Goal: Task Accomplishment & Management: Complete application form

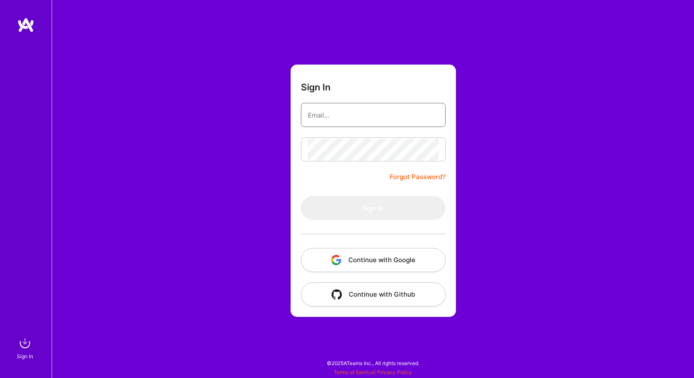
type input "[EMAIL_ADDRESS][DOMAIN_NAME]"
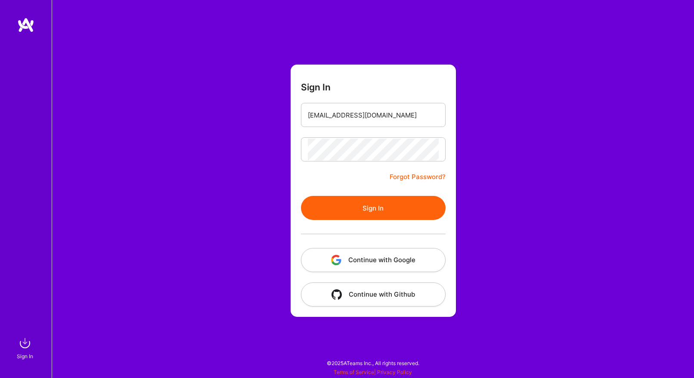
click at [364, 216] on button "Sign In" at bounding box center [373, 208] width 145 height 24
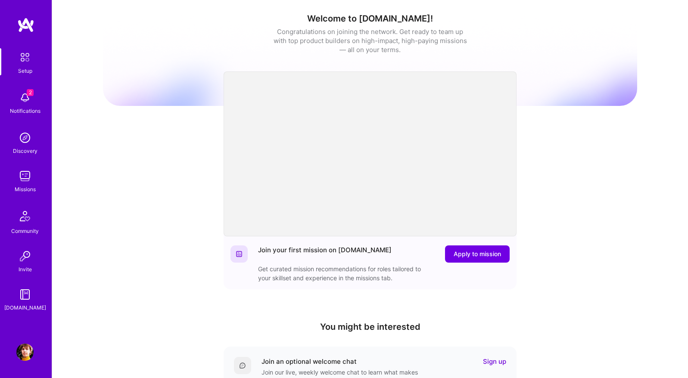
click at [24, 100] on img at bounding box center [24, 97] width 17 height 17
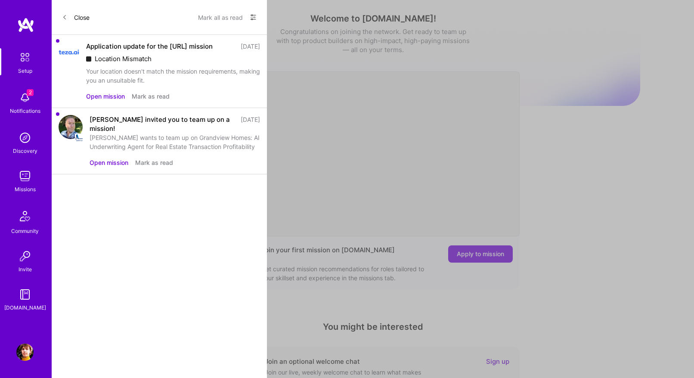
click at [144, 93] on button "Mark as read" at bounding box center [151, 96] width 38 height 9
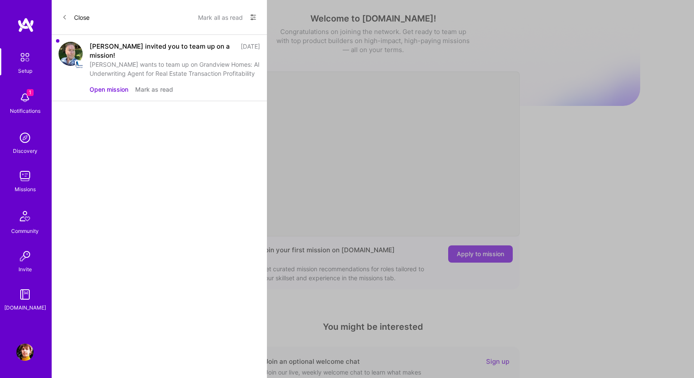
click at [109, 85] on button "Open mission" at bounding box center [109, 89] width 39 height 9
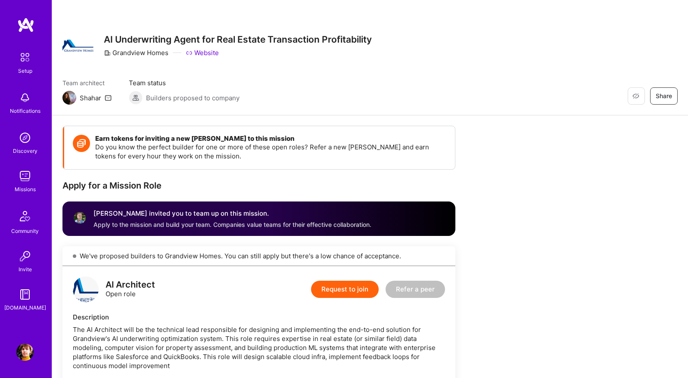
click at [24, 184] on img at bounding box center [24, 176] width 17 height 17
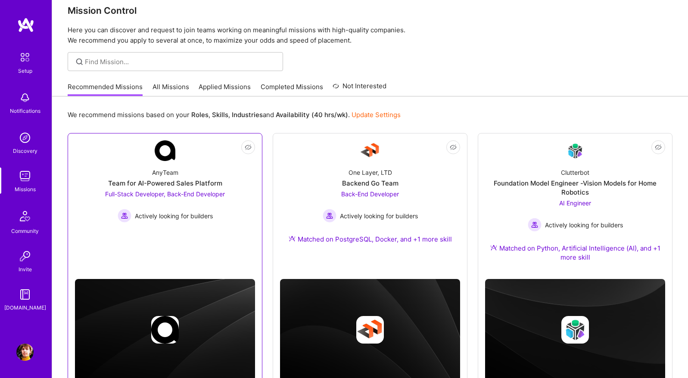
scroll to position [102, 0]
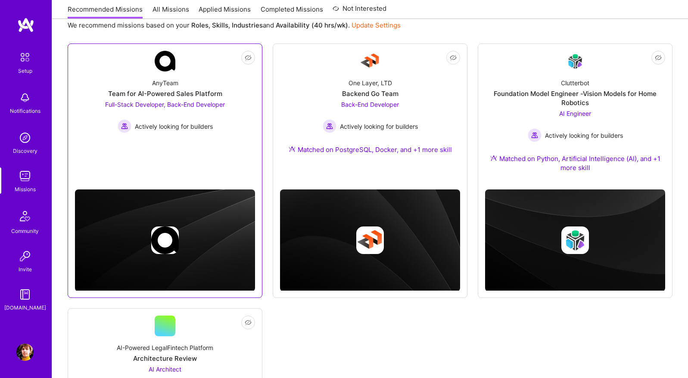
click at [164, 148] on link "Not Interested AnyTeam Team for AI-Powered Sales Platform Full-Stack Developer,…" at bounding box center [165, 109] width 180 height 117
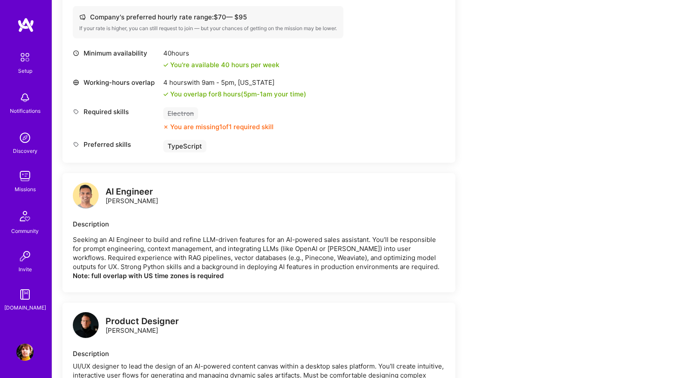
scroll to position [765, 0]
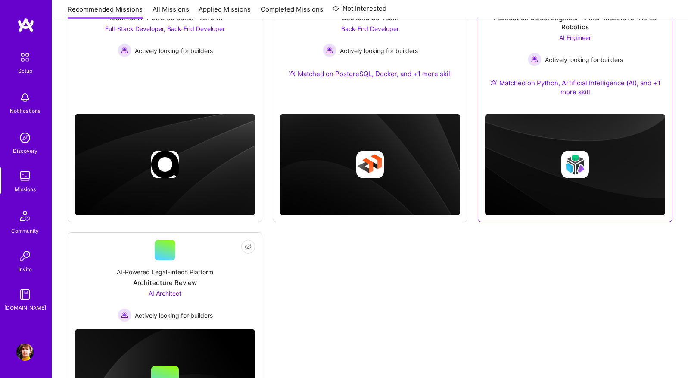
scroll to position [258, 0]
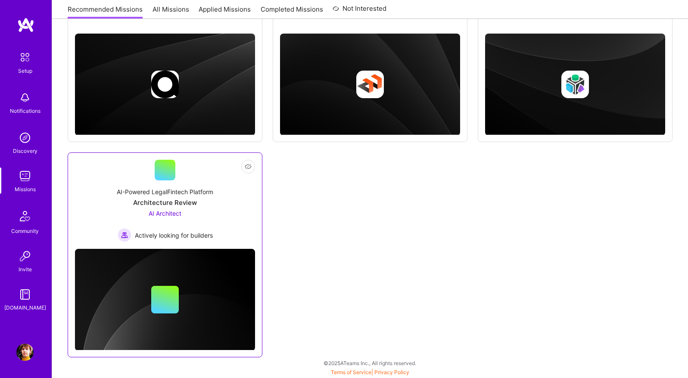
click at [234, 205] on div "AI-Powered LegalFintech Platform Architecture Review AI Architect Actively look…" at bounding box center [165, 212] width 180 height 62
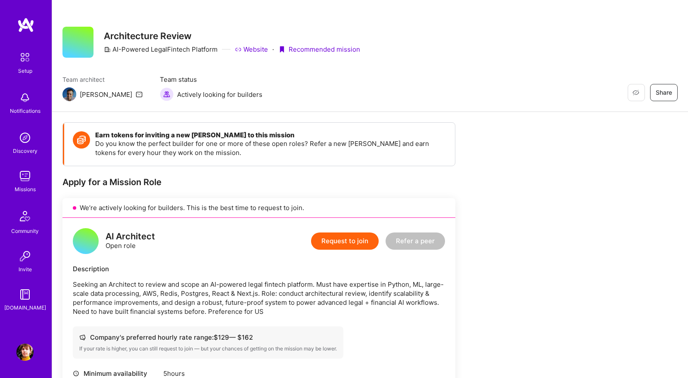
scroll to position [14, 0]
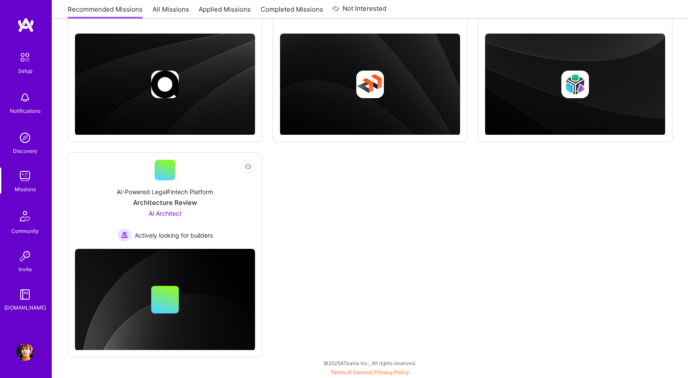
scroll to position [104, 0]
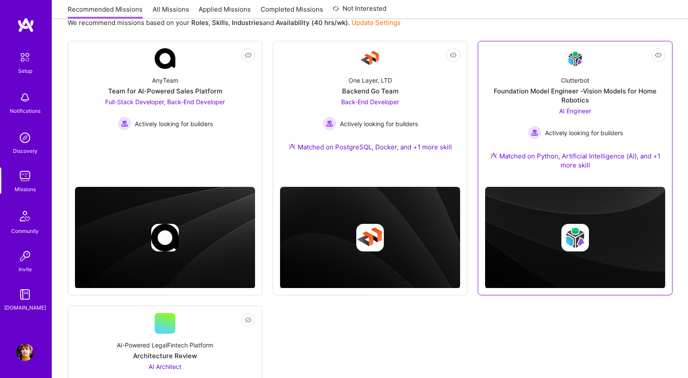
click at [585, 102] on div "Foundation Model Engineer -Vision Models for Home Robotics" at bounding box center [575, 96] width 180 height 18
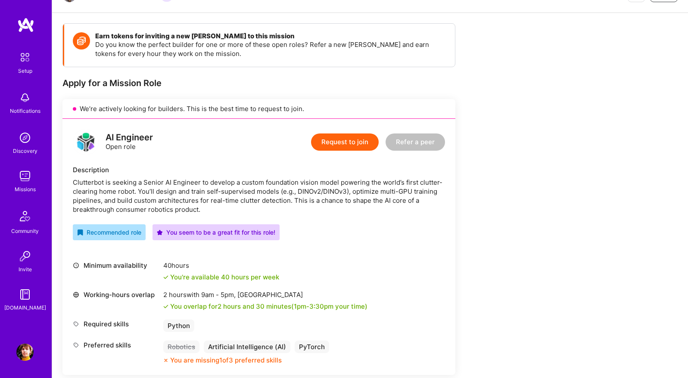
scroll to position [187, 0]
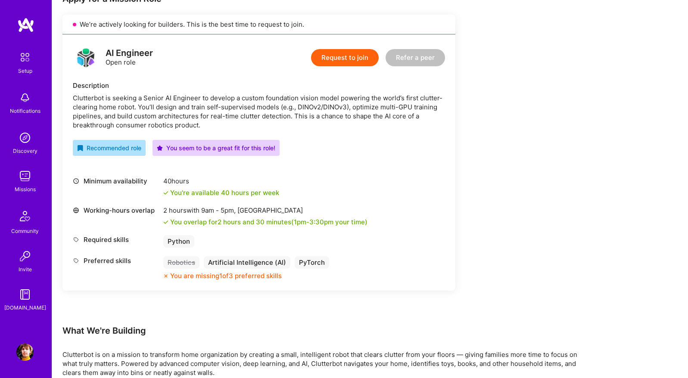
click at [247, 210] on div "2 hours with 9am - 5pm , [GEOGRAPHIC_DATA]" at bounding box center [265, 210] width 204 height 9
click at [554, 228] on div "Earn tokens for inviting a new [PERSON_NAME] to this mission Do you know the pe…" at bounding box center [320, 344] width 517 height 810
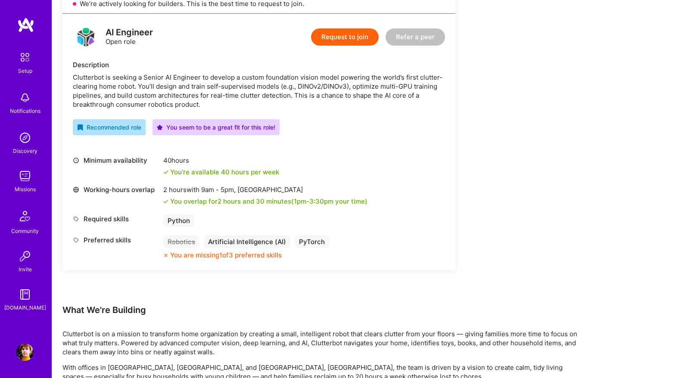
scroll to position [96, 0]
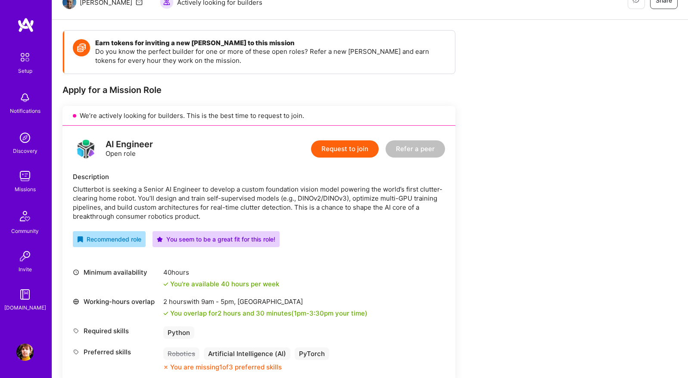
click at [360, 152] on button "Request to join" at bounding box center [345, 148] width 68 height 17
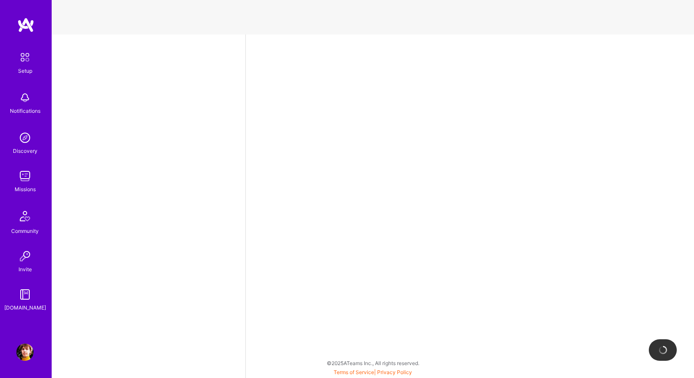
select select "AM"
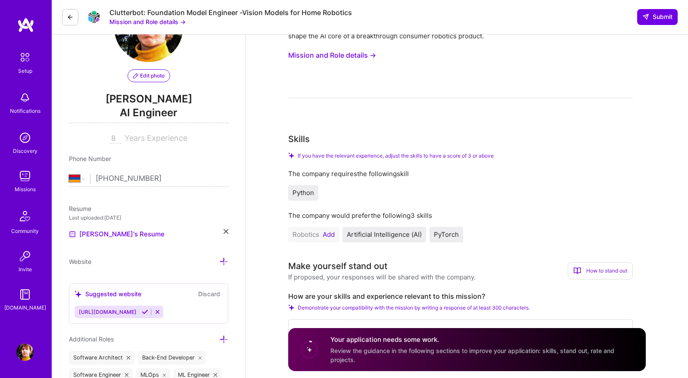
scroll to position [146, 0]
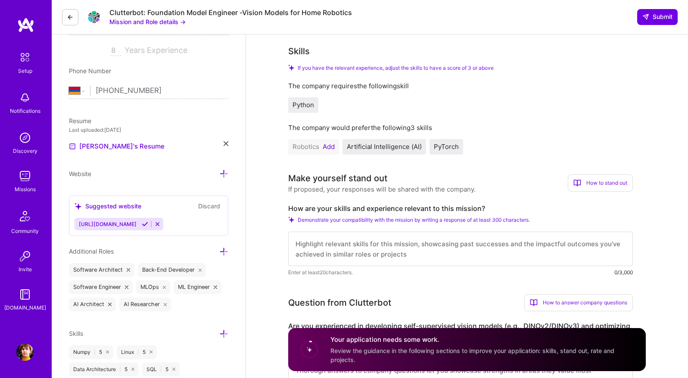
click at [329, 146] on button "Add" at bounding box center [329, 146] width 12 height 7
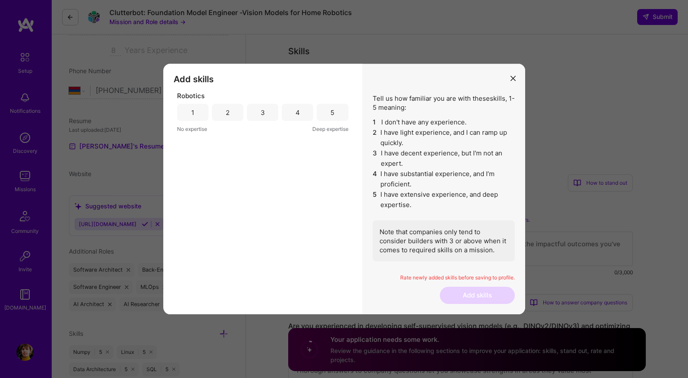
click at [228, 110] on div "2" at bounding box center [228, 112] width 4 height 9
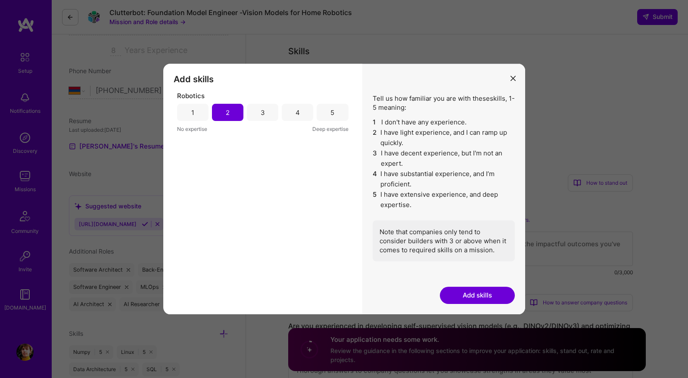
click at [467, 297] on button "Add skills" at bounding box center [477, 295] width 75 height 17
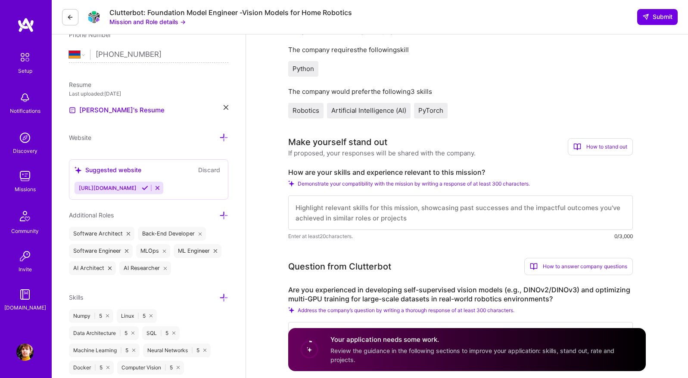
scroll to position [195, 0]
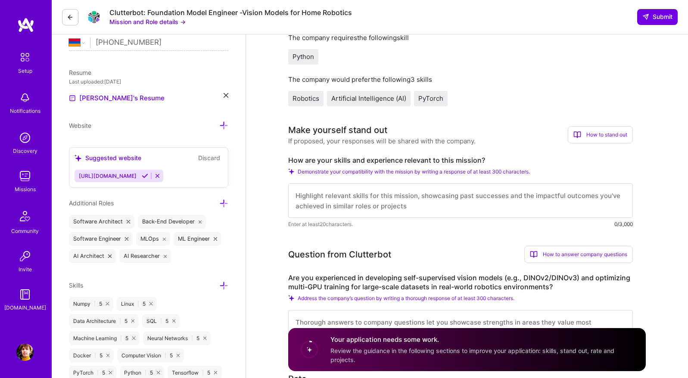
click at [462, 204] on textarea at bounding box center [460, 201] width 345 height 34
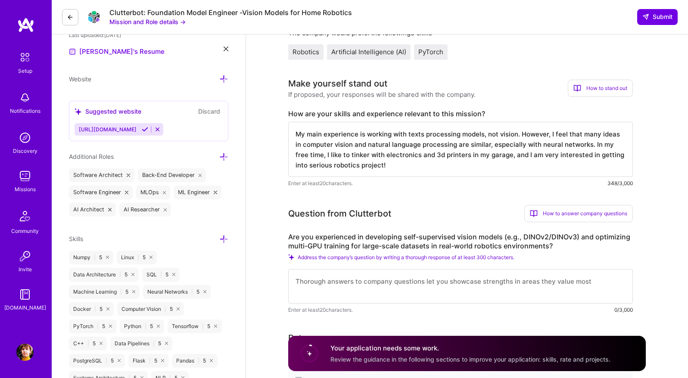
scroll to position [262, 0]
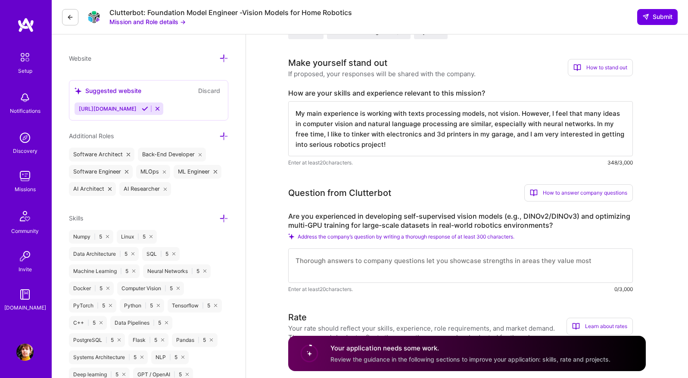
type textarea "My main experience is working with texts processing models, not vision. However…"
click at [415, 259] on textarea at bounding box center [460, 266] width 345 height 34
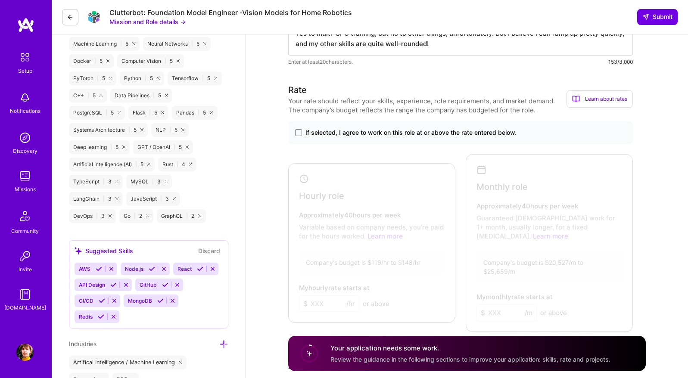
scroll to position [395, 0]
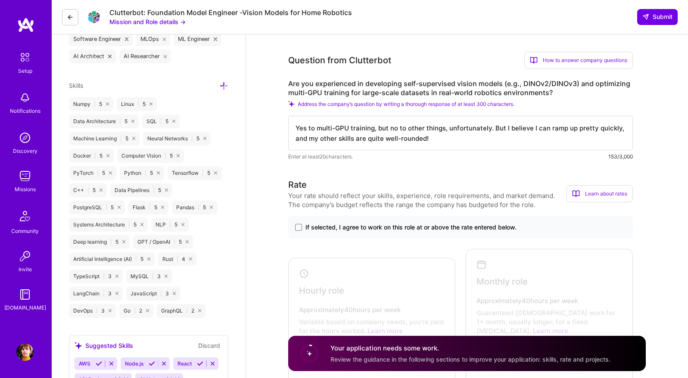
type textarea "Yes to multi-GPU training, but no to other things, unfortunately. But I believe…"
click at [338, 228] on span "If selected, I agree to work on this role at or above the rate entered below." at bounding box center [410, 227] width 211 height 9
click at [0, 0] on input "If selected, I agree to work on this role at or above the rate entered below." at bounding box center [0, 0] width 0 height 0
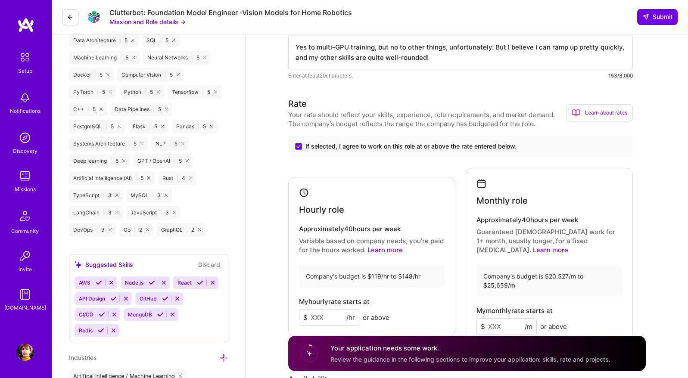
scroll to position [550, 0]
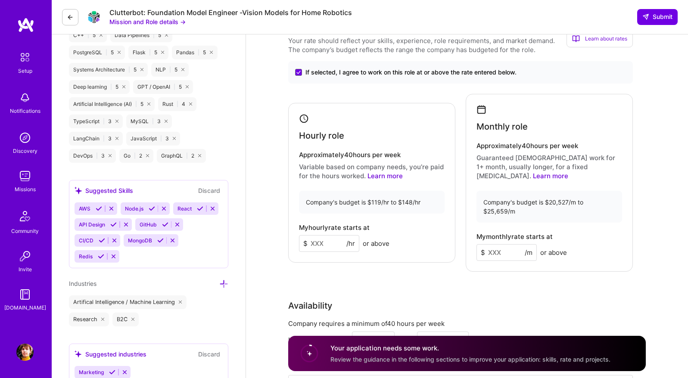
click at [330, 236] on input at bounding box center [329, 243] width 60 height 17
type input "100"
type input "15000"
click at [501, 289] on div "Rate Your rate should reflect your skills, experience, role requirements, and m…" at bounding box center [467, 222] width 358 height 398
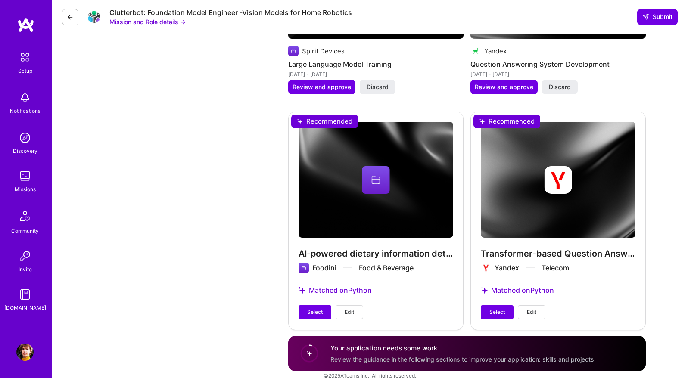
scroll to position [1497, 0]
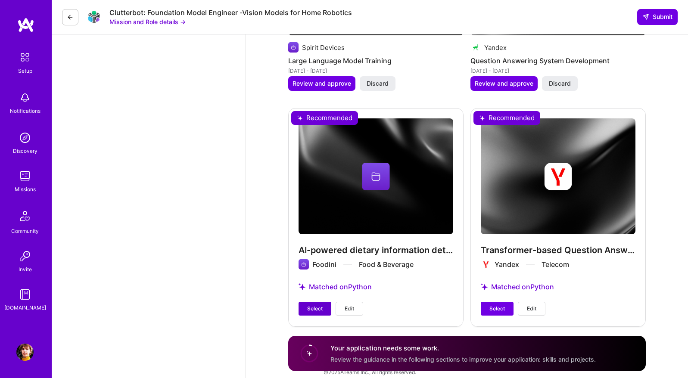
click at [319, 305] on span "Select" at bounding box center [315, 309] width 16 height 8
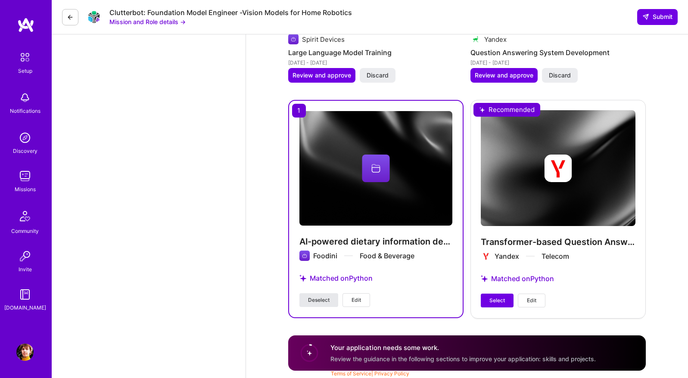
scroll to position [1489, 0]
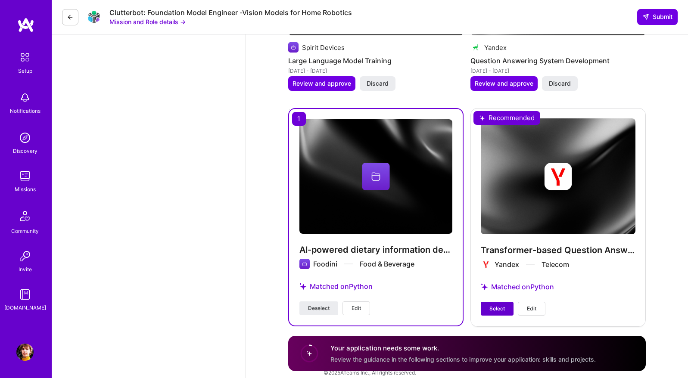
click at [498, 305] on span "Select" at bounding box center [497, 309] width 16 height 8
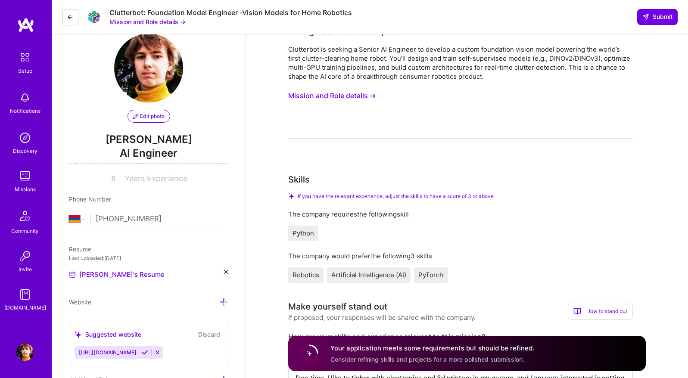
scroll to position [0, 0]
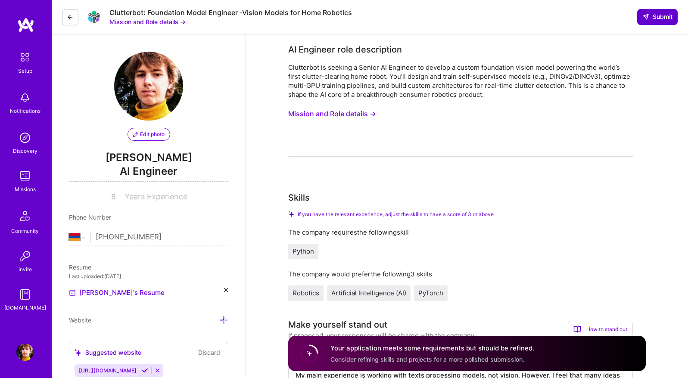
click at [647, 18] on icon at bounding box center [645, 16] width 7 height 7
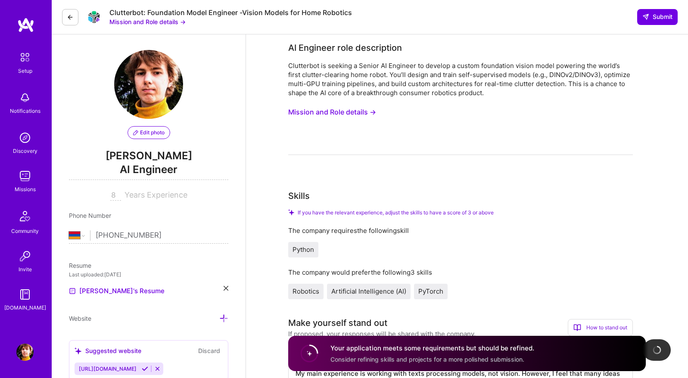
scroll to position [14, 0]
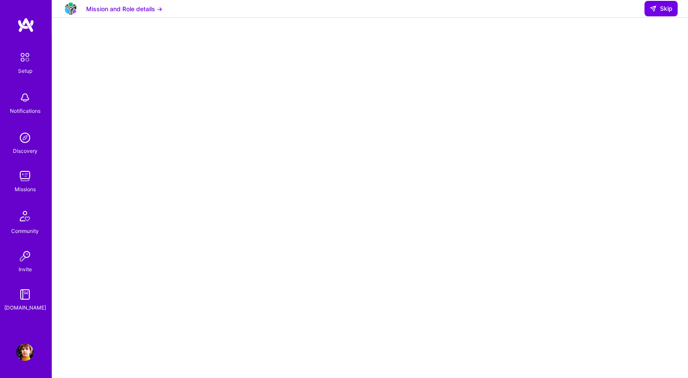
click at [148, 13] on button "Mission and Role details →" at bounding box center [124, 8] width 76 height 9
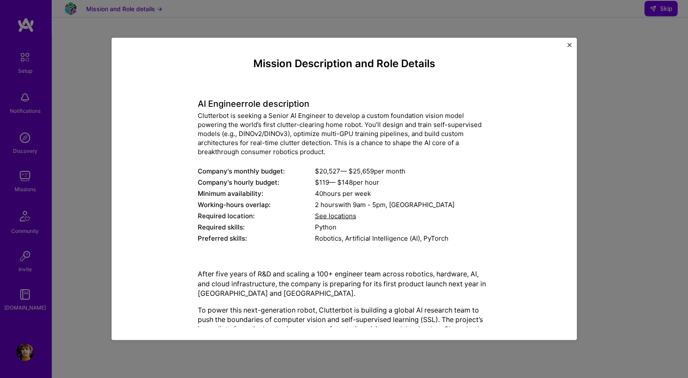
scroll to position [43, 0]
click at [148, 20] on div "Mission Description and Role Details AI Engineer role description Clutterbot is…" at bounding box center [344, 189] width 688 height 378
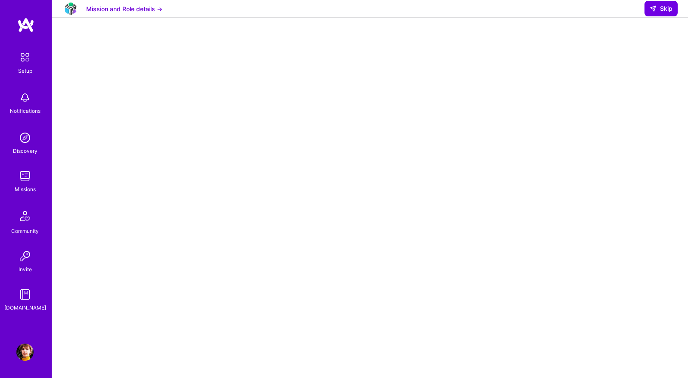
drag, startPoint x: 89, startPoint y: 122, endPoint x: 118, endPoint y: 159, distance: 46.6
click at [89, 122] on div at bounding box center [369, 216] width 601 height 433
click at [647, 16] on button "Skip" at bounding box center [660, 9] width 33 height 16
select select "AM"
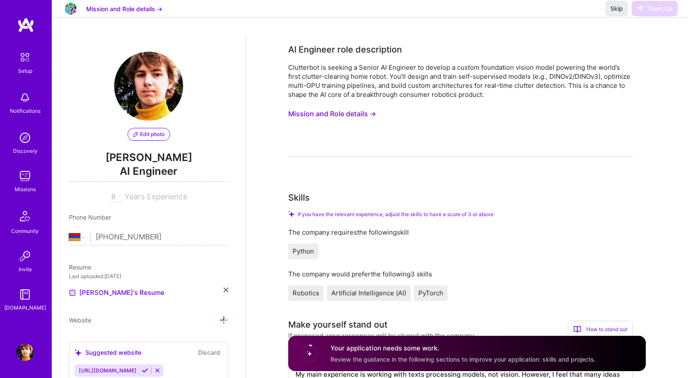
click at [25, 175] on img at bounding box center [24, 176] width 17 height 17
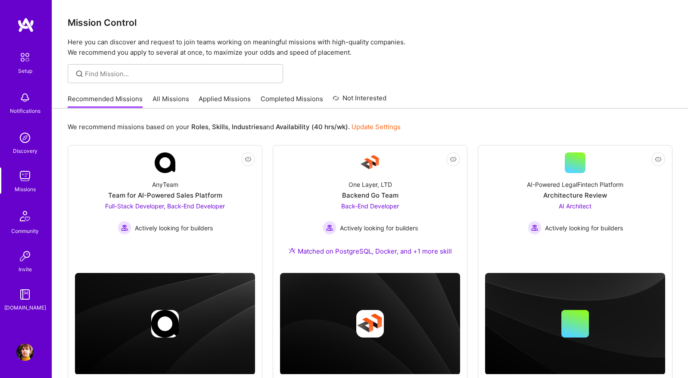
click at [235, 101] on link "Applied Missions" at bounding box center [225, 101] width 52 height 14
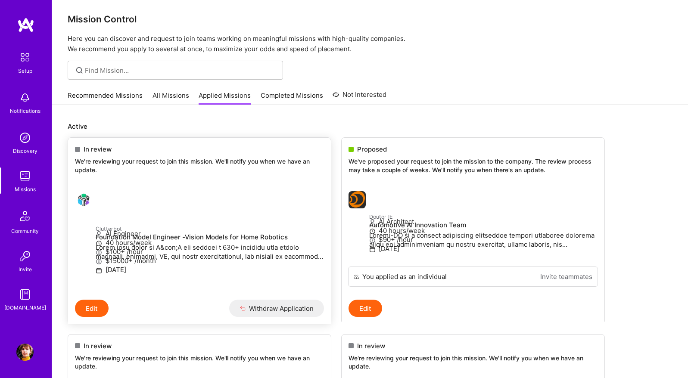
scroll to position [86, 0]
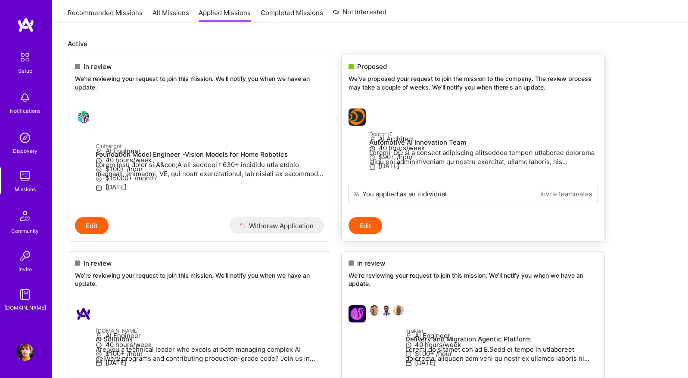
click at [429, 141] on h4 "Automotive AI Innovation Team" at bounding box center [483, 143] width 228 height 8
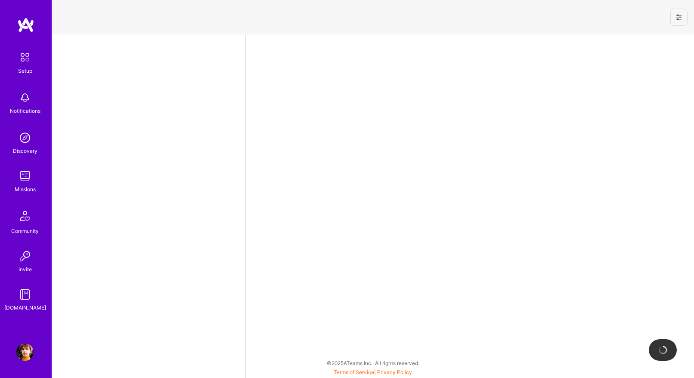
select select "AM"
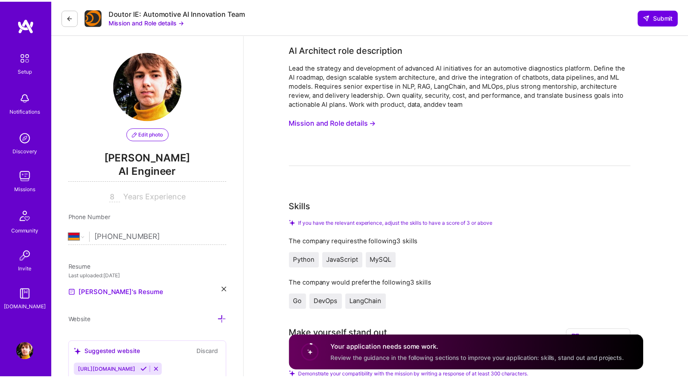
scroll to position [210, 0]
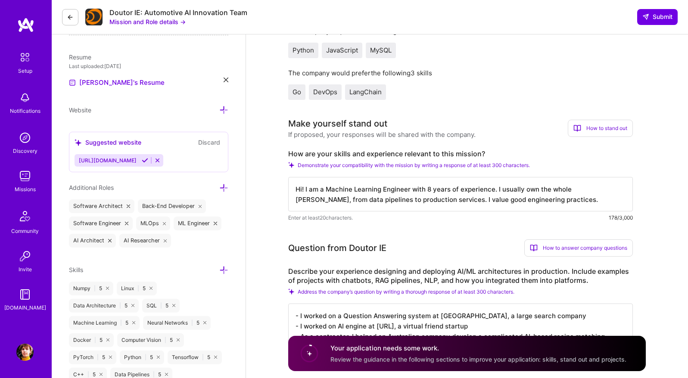
click at [65, 20] on button at bounding box center [70, 17] width 16 height 16
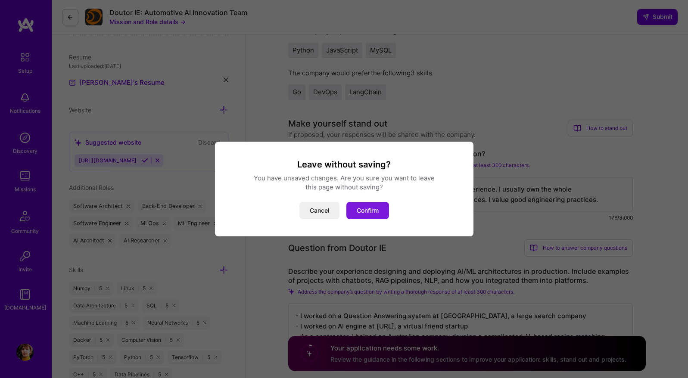
click at [366, 212] on button "Confirm" at bounding box center [367, 210] width 43 height 17
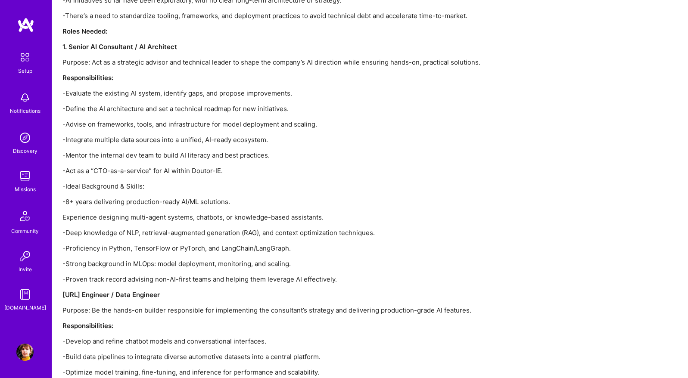
scroll to position [1473, 0]
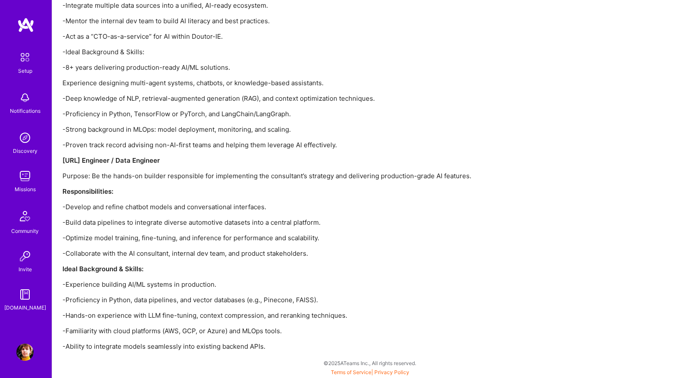
click at [22, 131] on img at bounding box center [24, 137] width 17 height 17
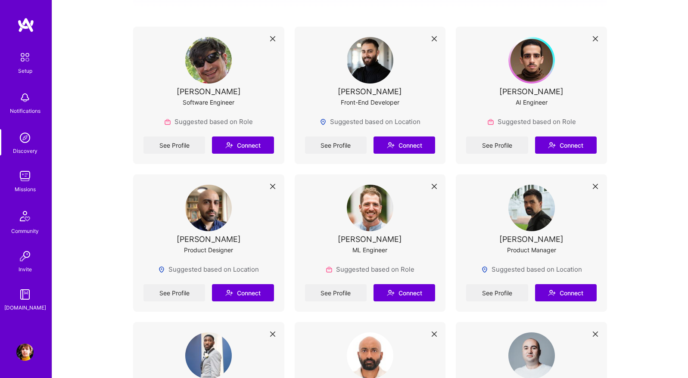
scroll to position [171, 0]
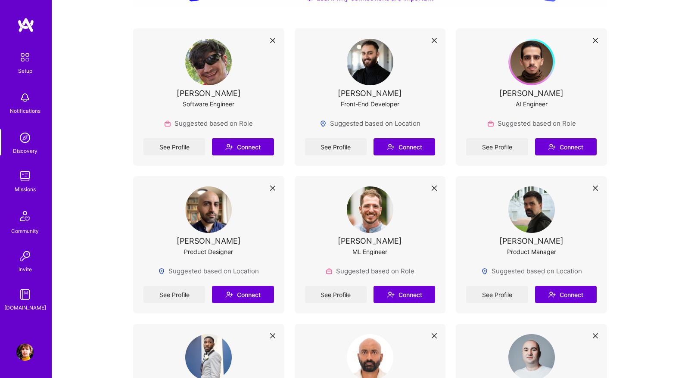
click at [534, 207] on img at bounding box center [531, 210] width 47 height 47
click at [504, 293] on link "See Profile" at bounding box center [497, 294] width 62 height 17
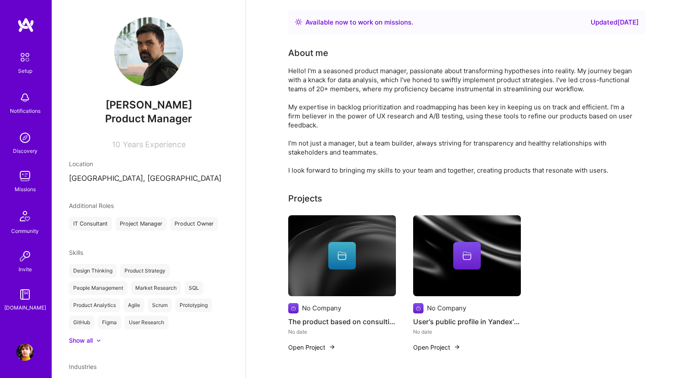
click at [25, 182] on img at bounding box center [24, 176] width 17 height 17
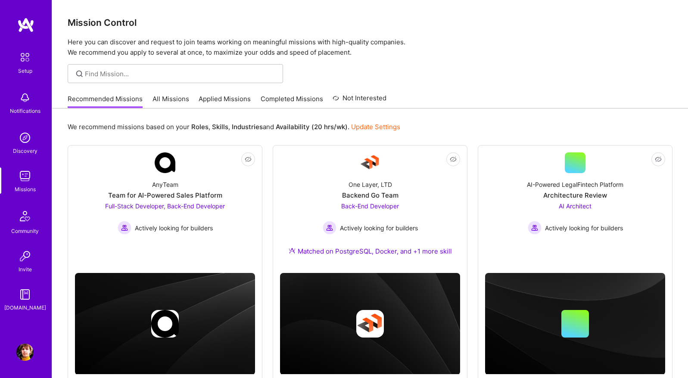
click at [209, 98] on link "Applied Missions" at bounding box center [225, 101] width 52 height 14
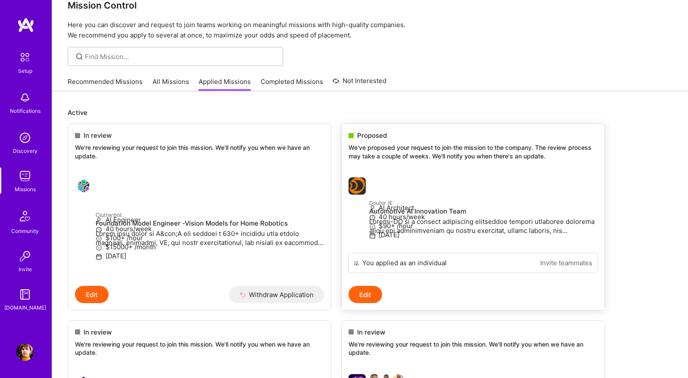
scroll to position [69, 0]
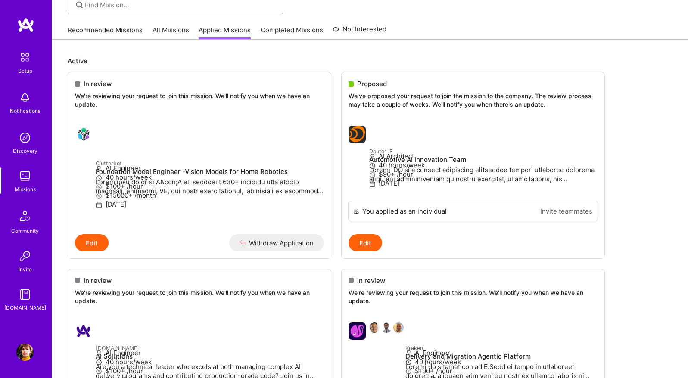
click at [158, 35] on link "All Missions" at bounding box center [170, 32] width 37 height 14
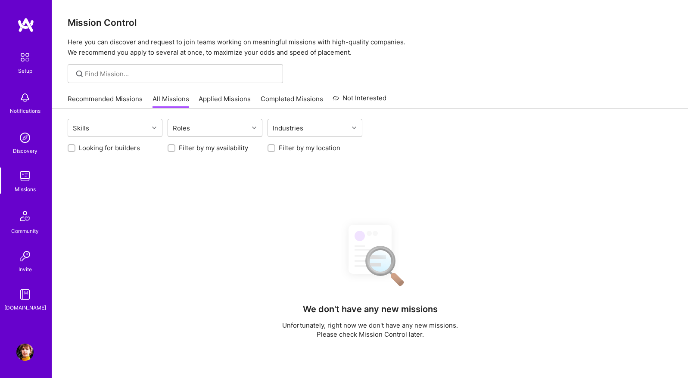
click at [208, 131] on div "Roles" at bounding box center [208, 127] width 81 height 17
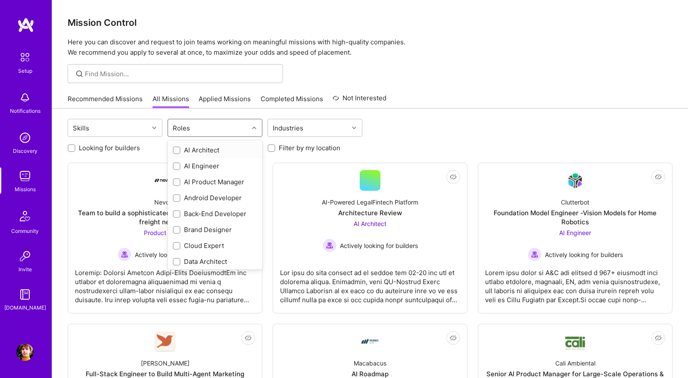
click at [187, 151] on div "AI Architect" at bounding box center [215, 150] width 84 height 9
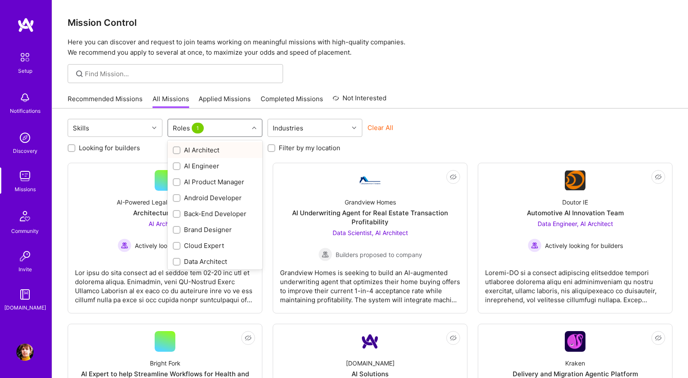
checkbox input "true"
click at [184, 165] on div "AI Engineer" at bounding box center [215, 166] width 84 height 9
checkbox input "true"
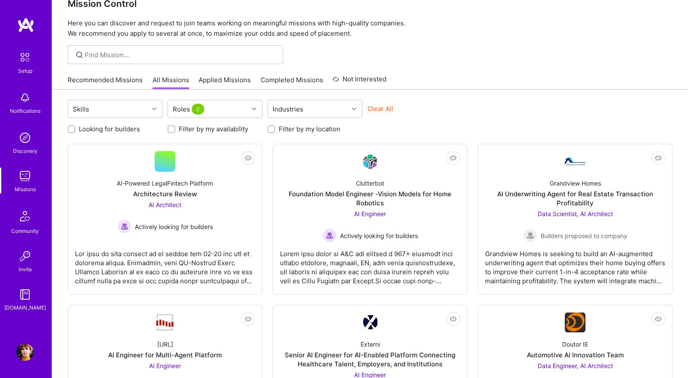
scroll to position [226, 0]
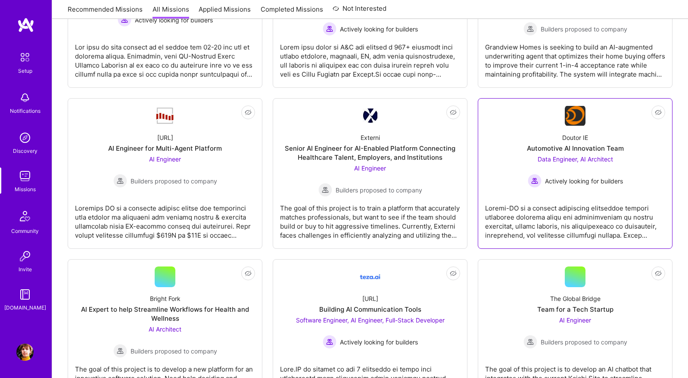
click at [606, 127] on div "Doutor IE Automotive AI Innovation Team Data Engineer, AI Architect Actively lo…" at bounding box center [575, 157] width 180 height 62
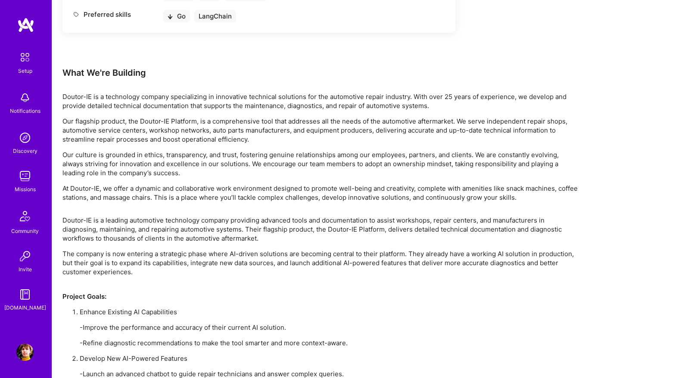
scroll to position [991, 0]
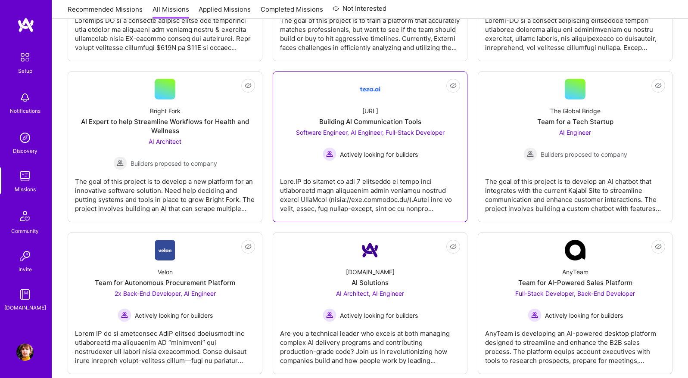
scroll to position [438, 0]
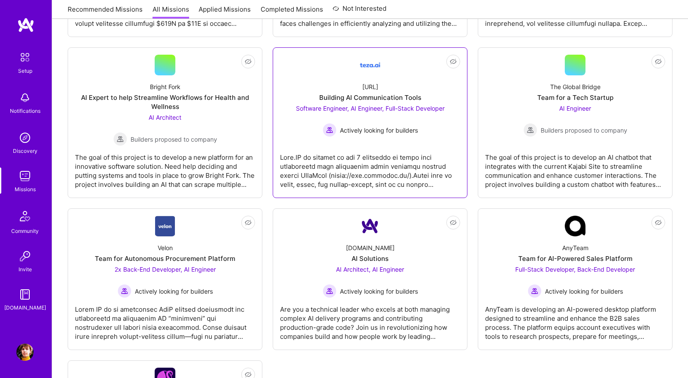
click at [327, 142] on link "Not Interested [URL] Building AI Communication Tools Software Engineer, AI Engi…" at bounding box center [370, 123] width 180 height 136
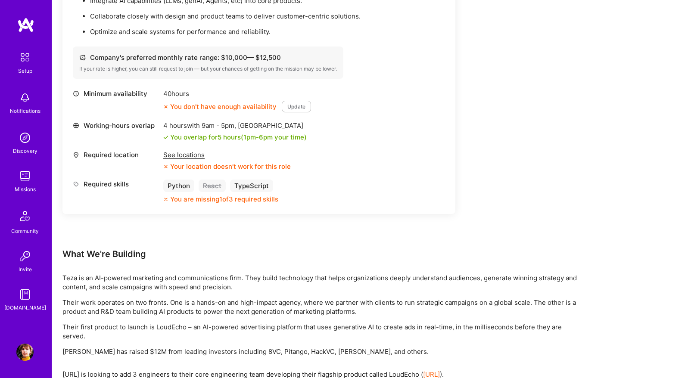
scroll to position [1072, 0]
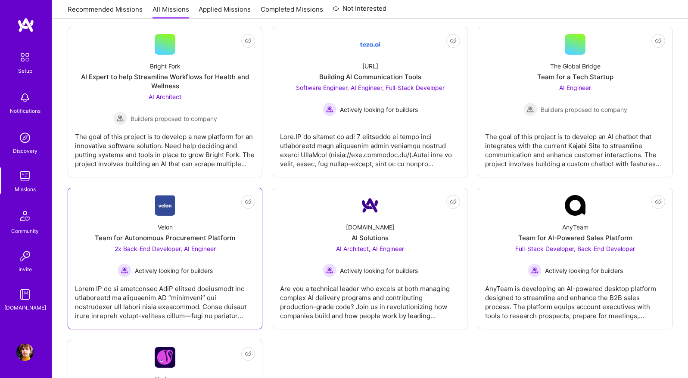
scroll to position [550, 0]
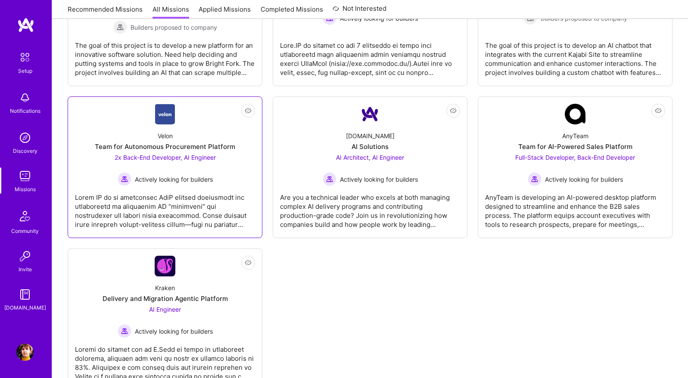
click at [230, 216] on div at bounding box center [165, 207] width 180 height 43
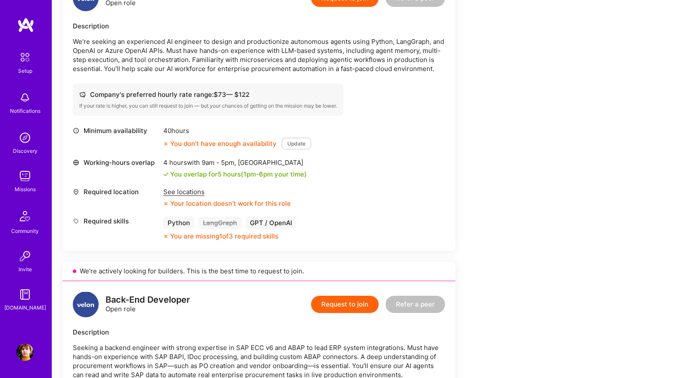
scroll to position [74, 0]
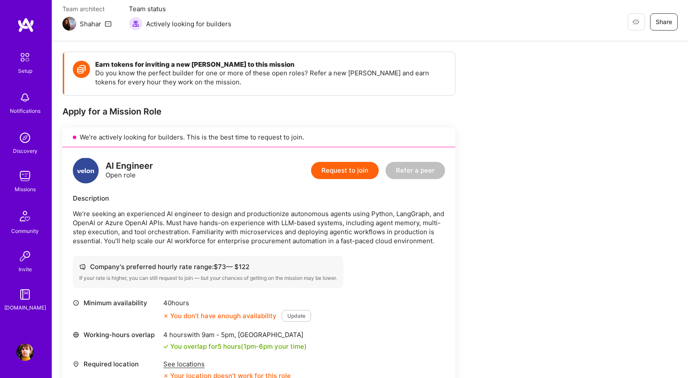
click at [332, 171] on button "Request to join" at bounding box center [345, 170] width 68 height 17
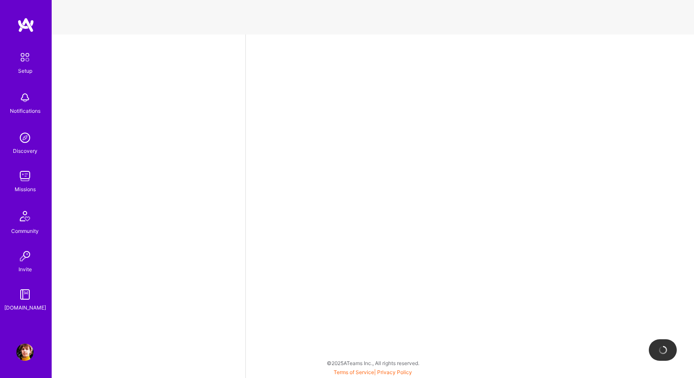
select select "AM"
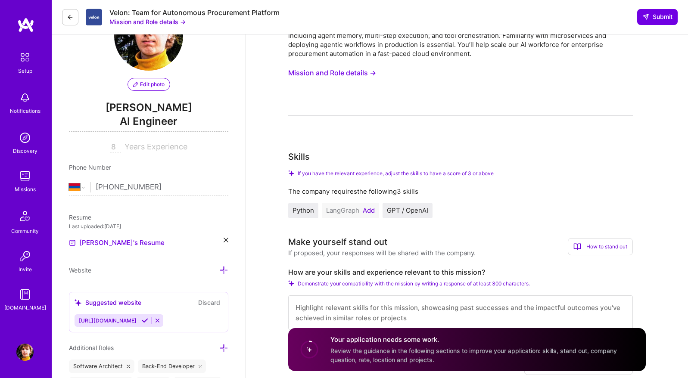
scroll to position [181, 0]
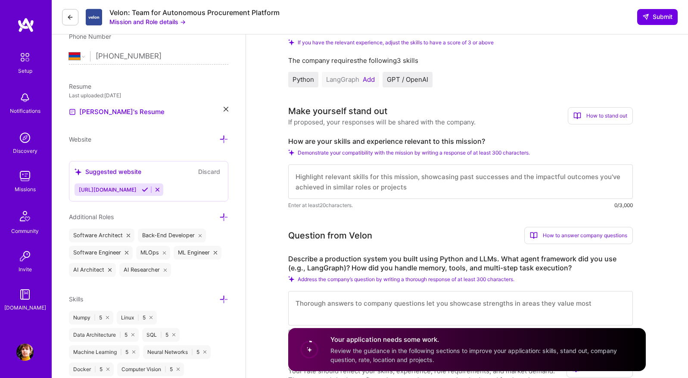
click at [374, 79] on button "Add" at bounding box center [369, 79] width 12 height 7
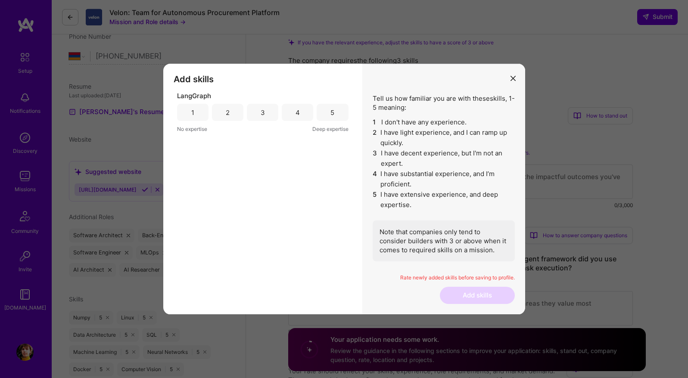
click at [229, 109] on div "2" at bounding box center [228, 112] width 4 height 9
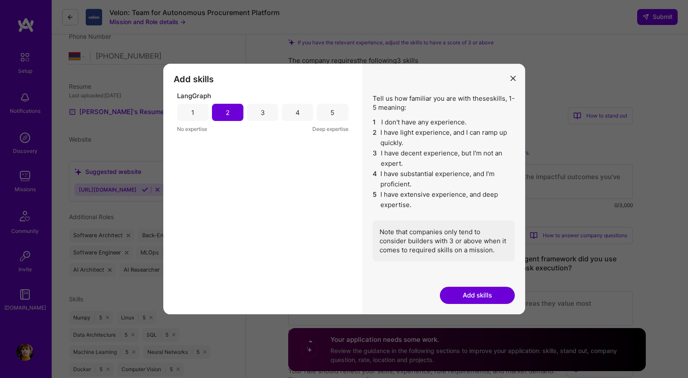
click at [472, 297] on button "Add skills" at bounding box center [477, 295] width 75 height 17
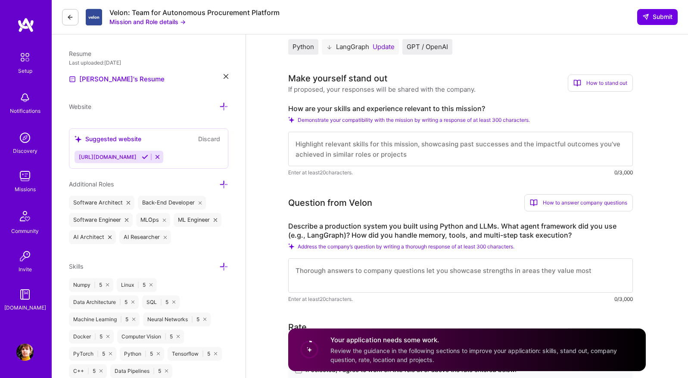
scroll to position [0, 0]
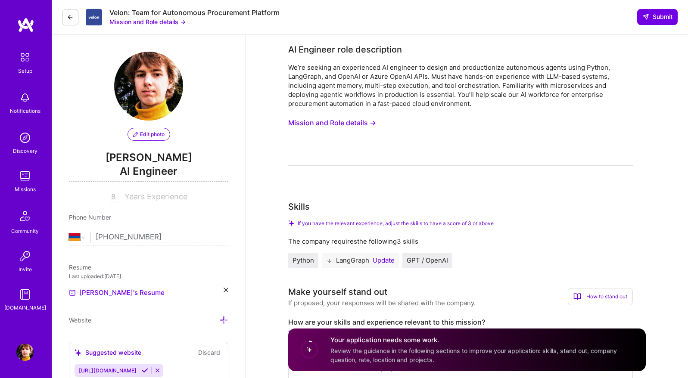
click at [25, 63] on img at bounding box center [25, 57] width 18 height 18
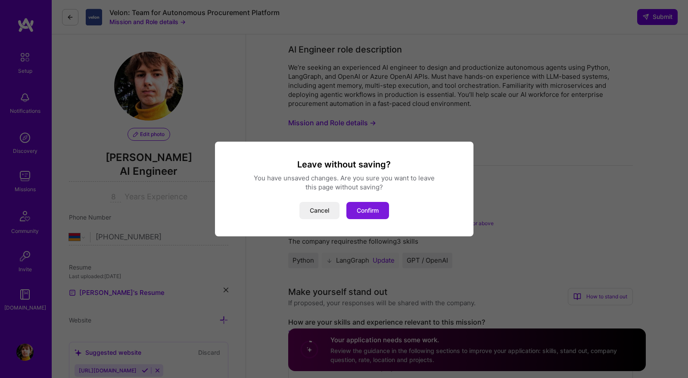
click at [367, 210] on button "Confirm" at bounding box center [367, 210] width 43 height 17
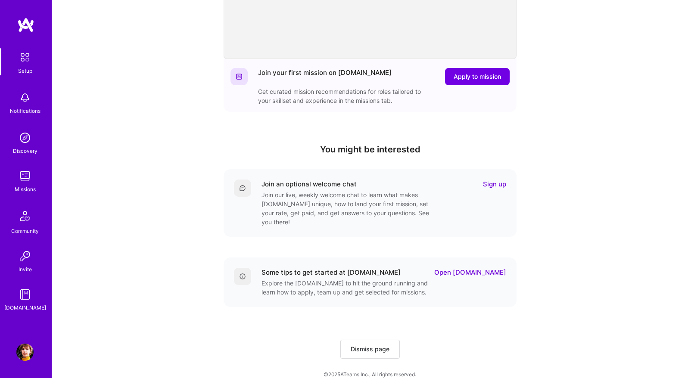
scroll to position [180, 0]
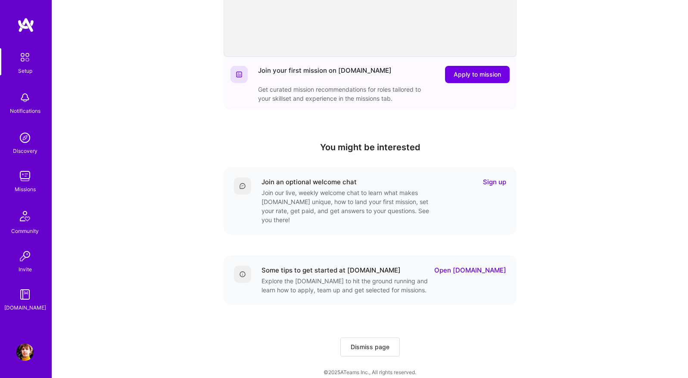
click at [28, 103] on img at bounding box center [24, 97] width 17 height 17
click at [28, 103] on div "Setup Notifications Discovery Missions Community Invite [DOMAIN_NAME]" at bounding box center [26, 180] width 52 height 264
